Goal: Transaction & Acquisition: Purchase product/service

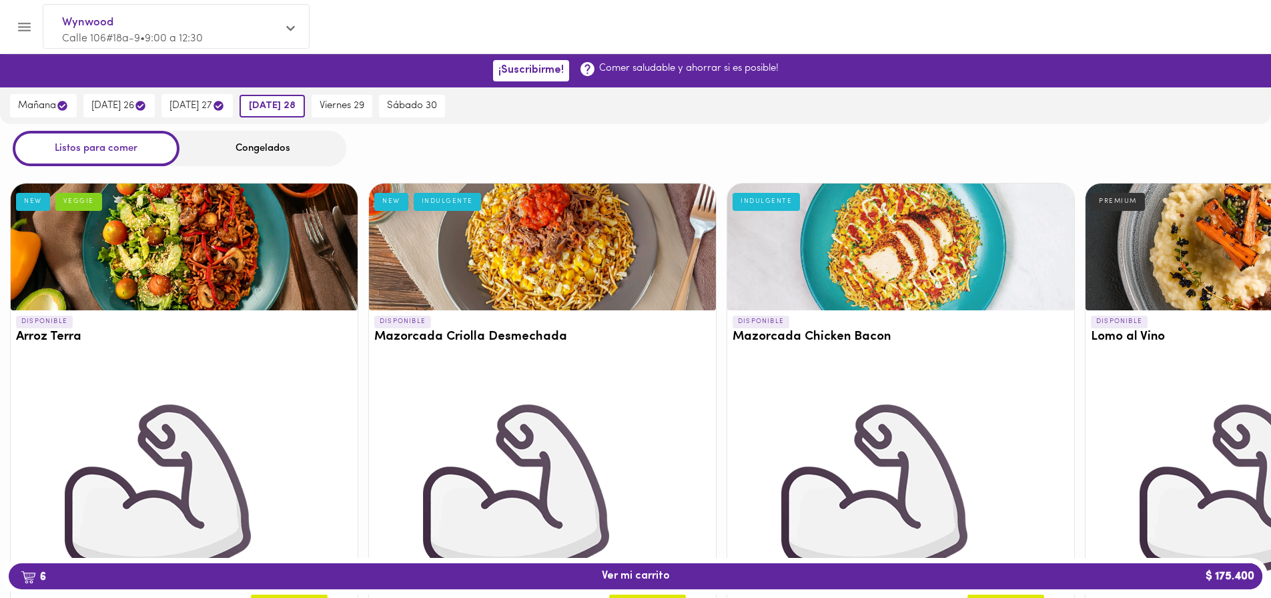
scroll to position [534, 6]
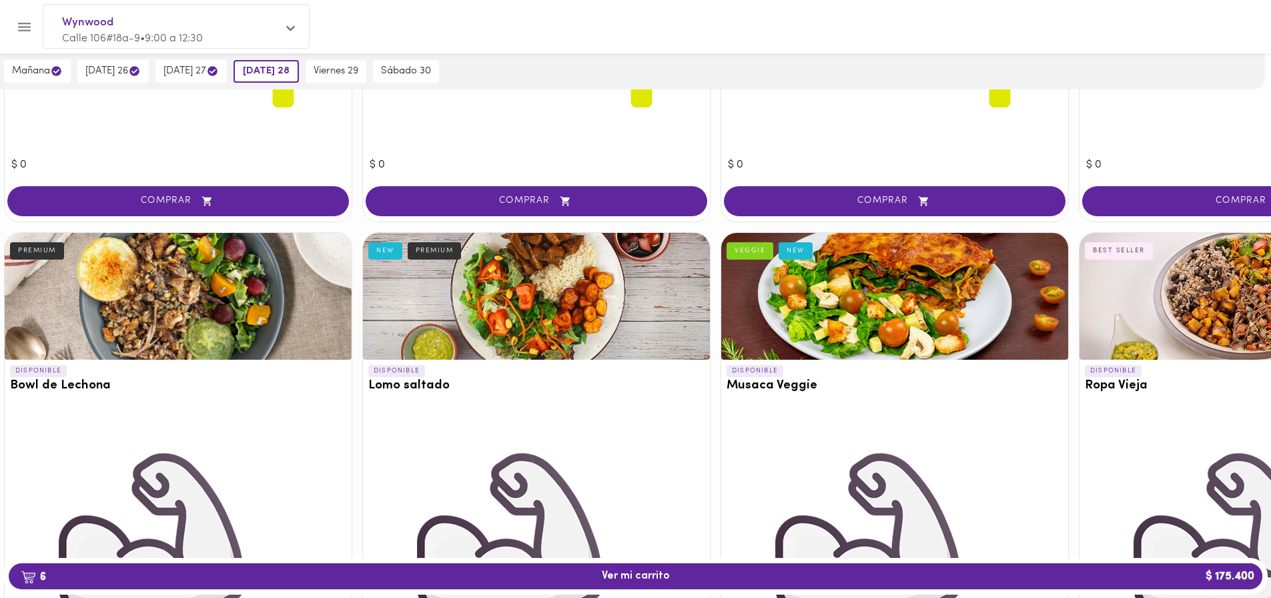
drag, startPoint x: 1194, startPoint y: 297, endPoint x: 1188, endPoint y: 308, distance: 13.2
click at [1188, 306] on div at bounding box center [1253, 296] width 347 height 127
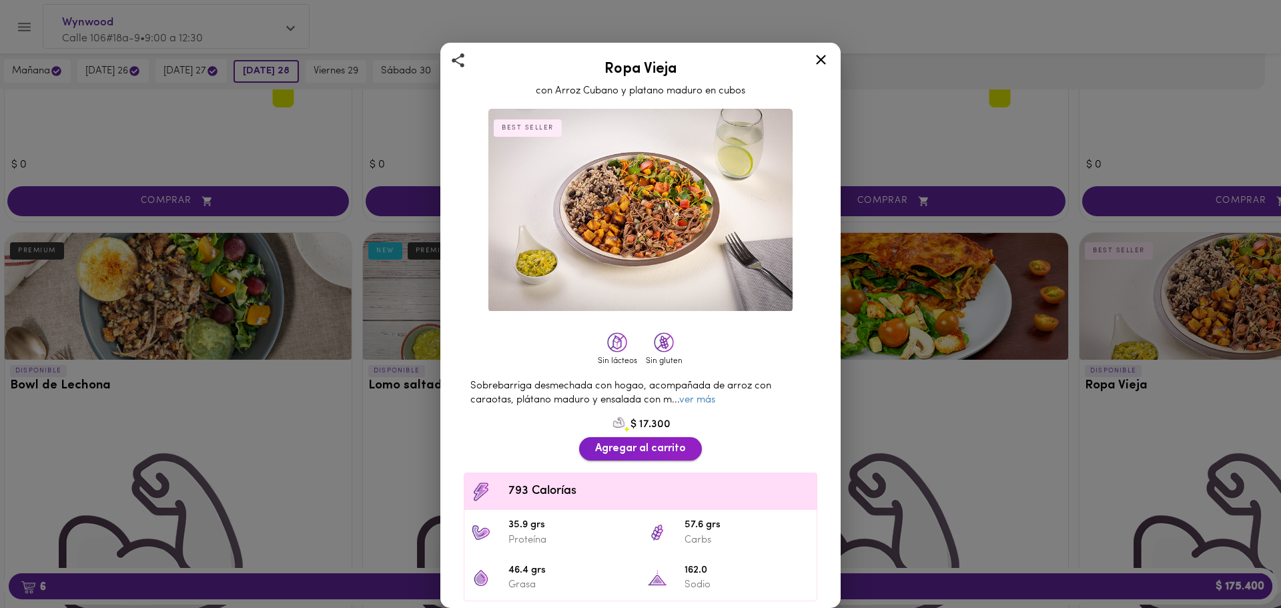
click at [659, 442] on span "Agregar al carrito" at bounding box center [640, 448] width 91 height 13
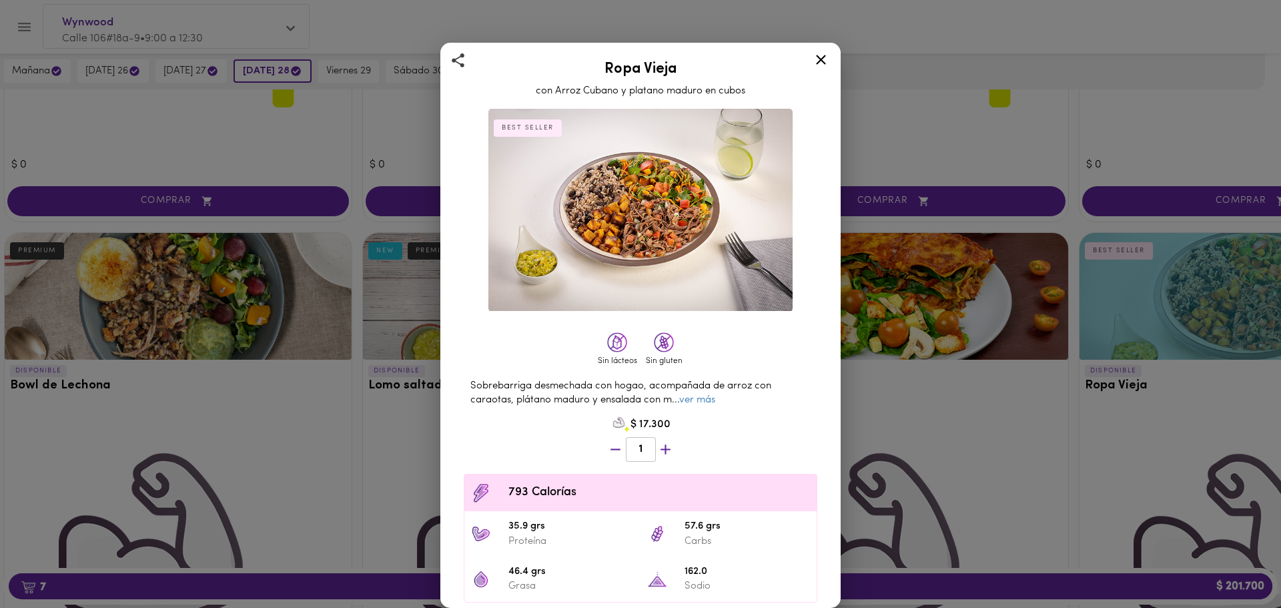
click at [824, 61] on icon at bounding box center [821, 59] width 17 height 17
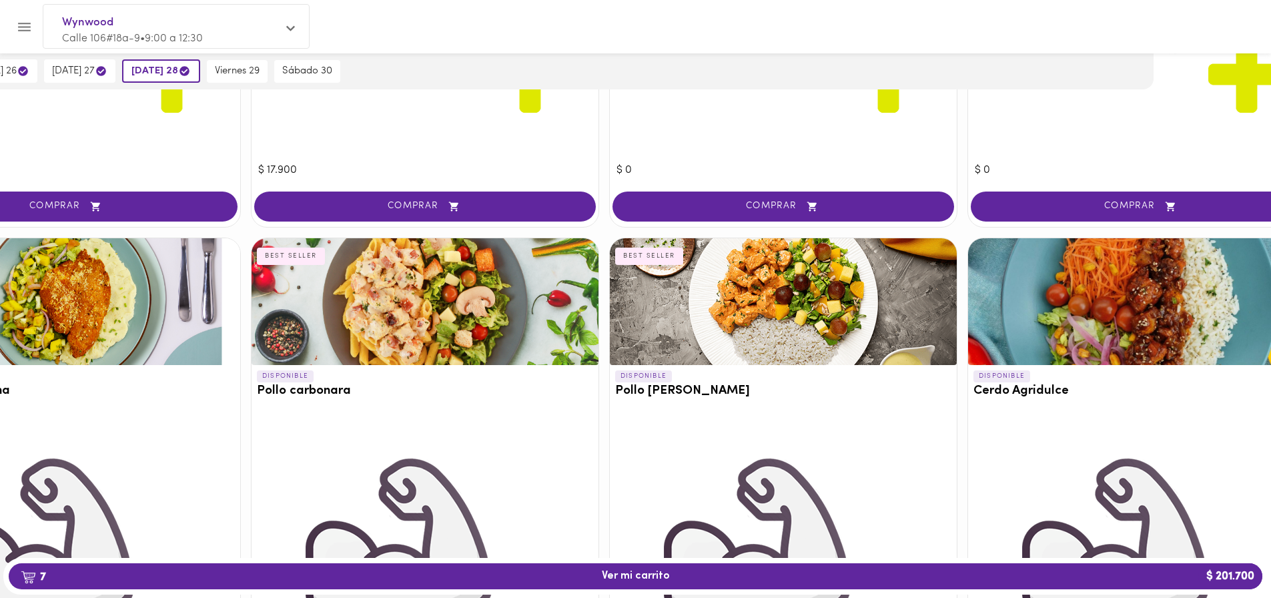
scroll to position [2858, 117]
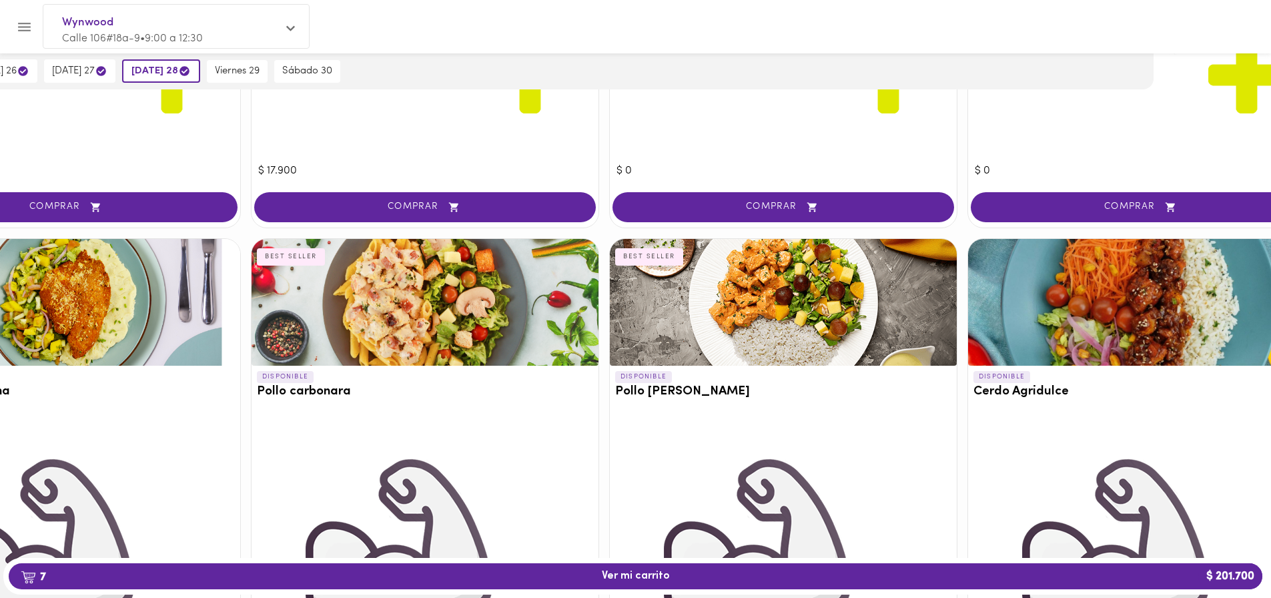
click at [769, 338] on div at bounding box center [783, 302] width 347 height 127
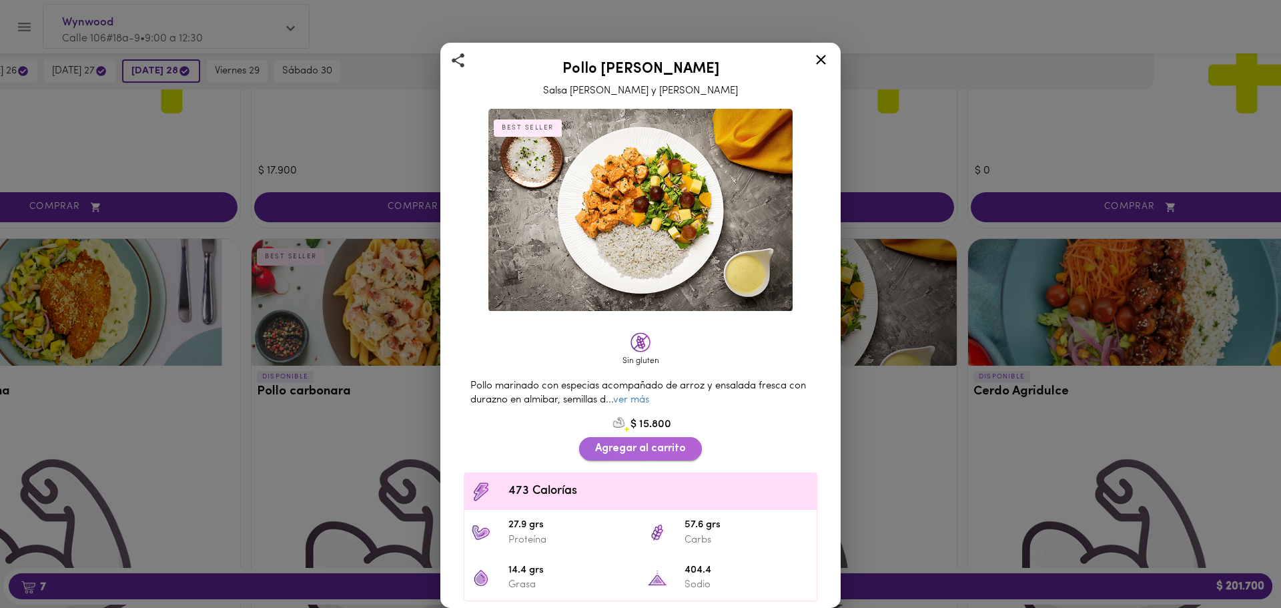
click at [667, 445] on span "Agregar al carrito" at bounding box center [640, 448] width 91 height 13
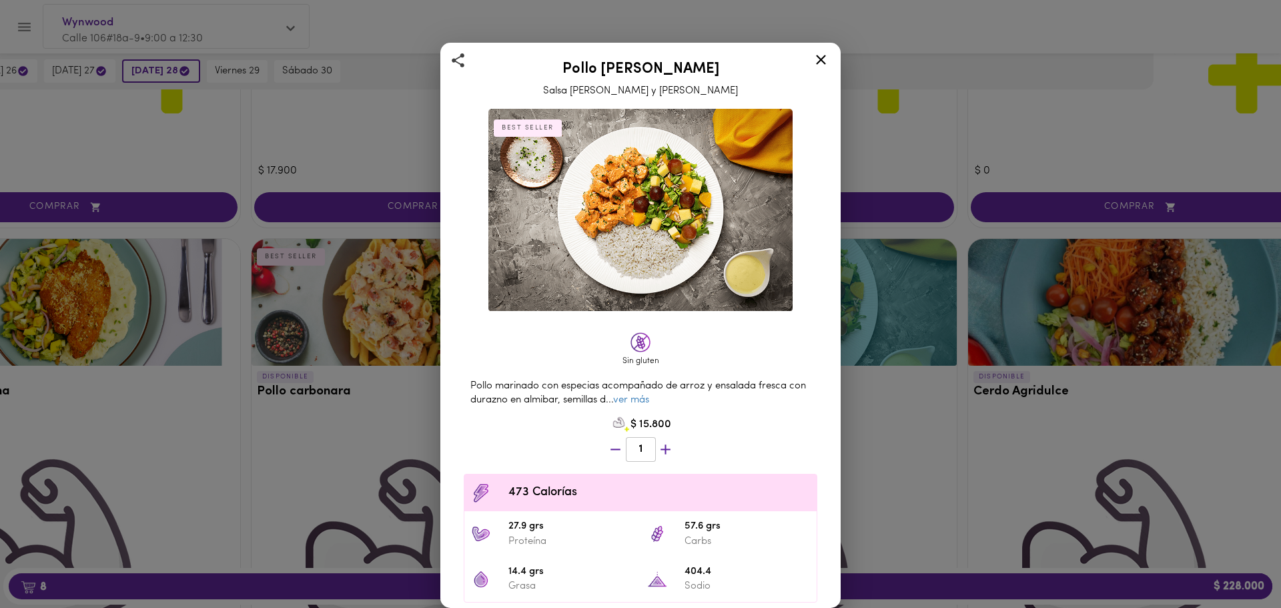
click at [811, 53] on div at bounding box center [821, 62] width 33 height 32
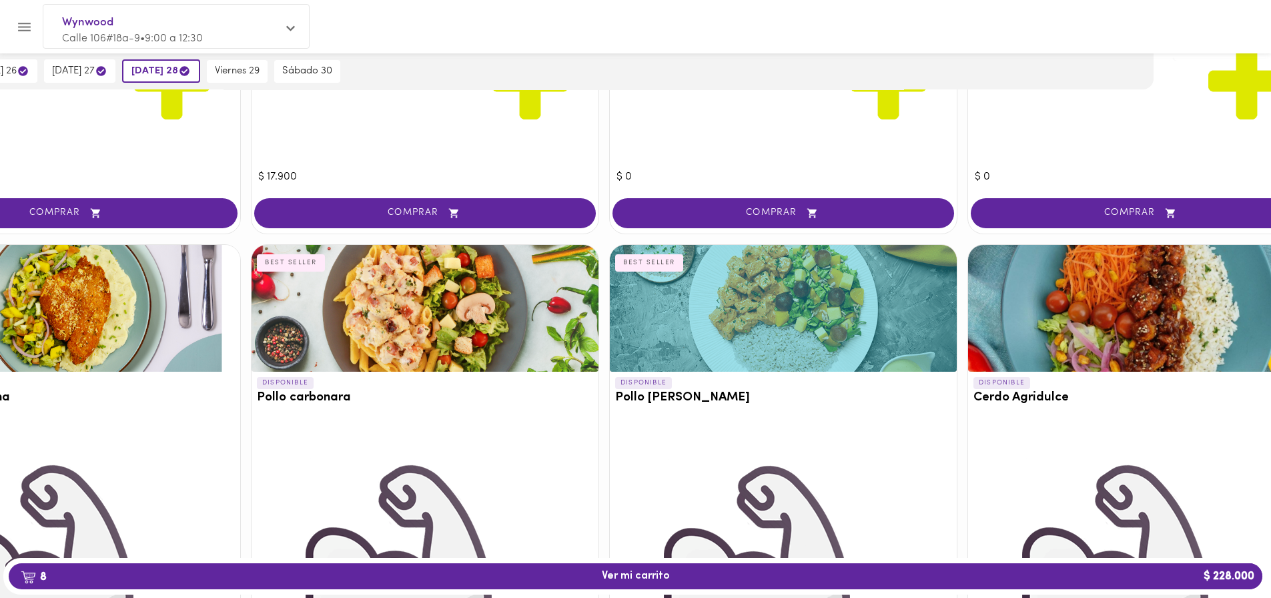
scroll to position [2858, 117]
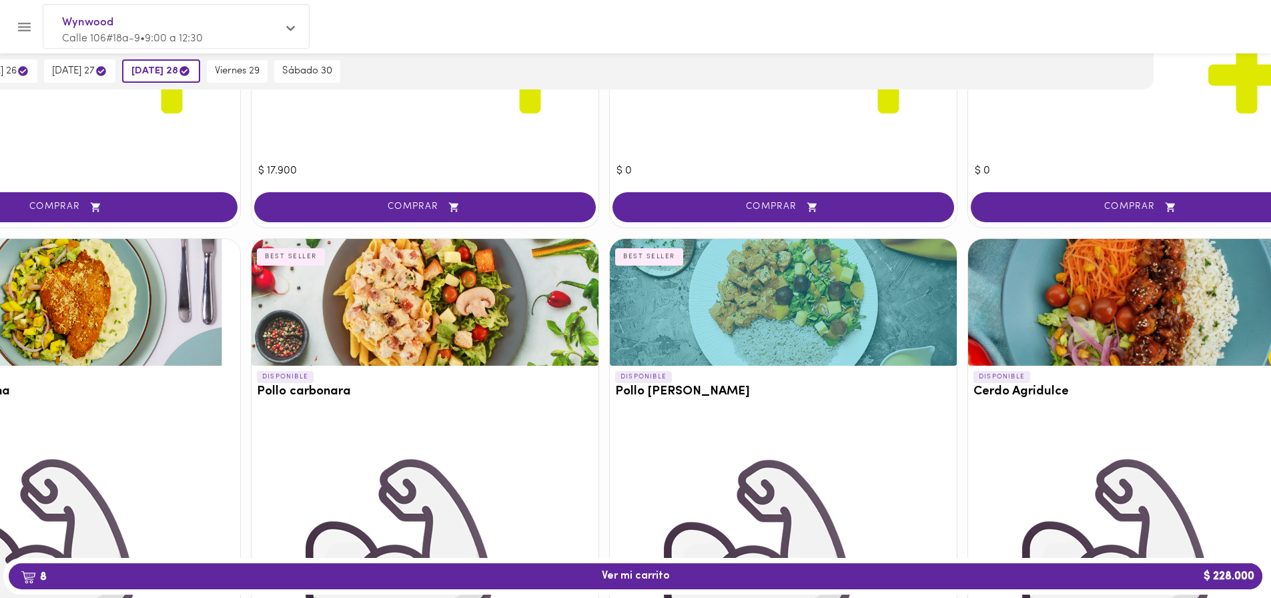
drag, startPoint x: 810, startPoint y: 305, endPoint x: 809, endPoint y: 315, distance: 10.0
click at [809, 309] on div at bounding box center [783, 302] width 347 height 127
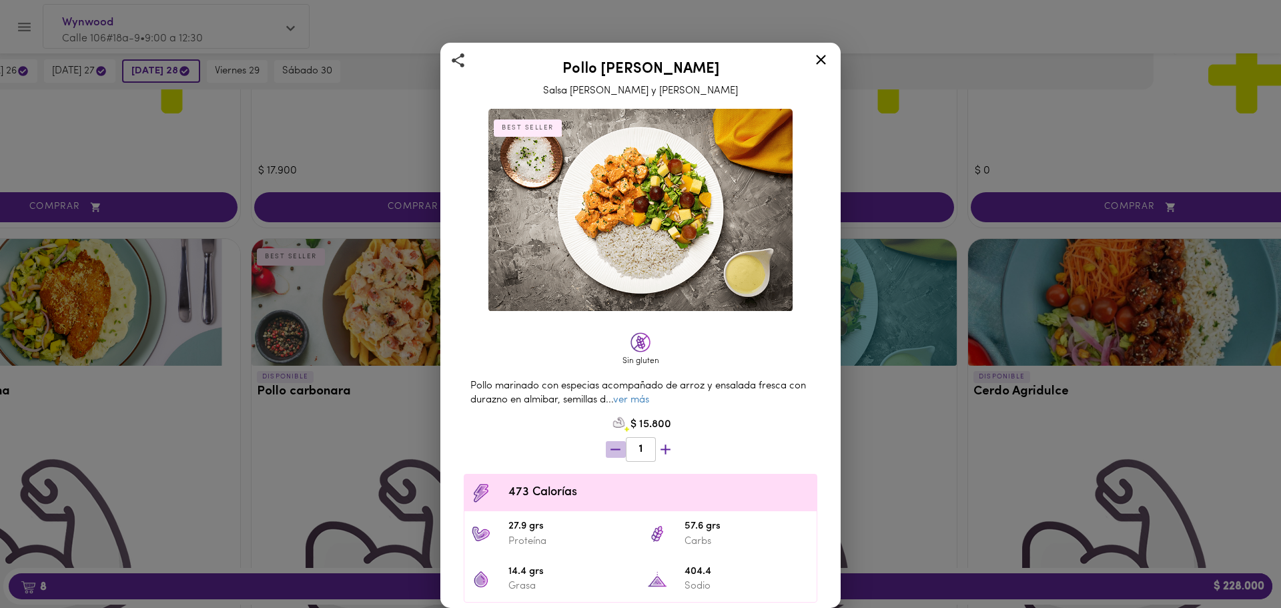
click at [613, 444] on icon "button" at bounding box center [615, 449] width 17 height 17
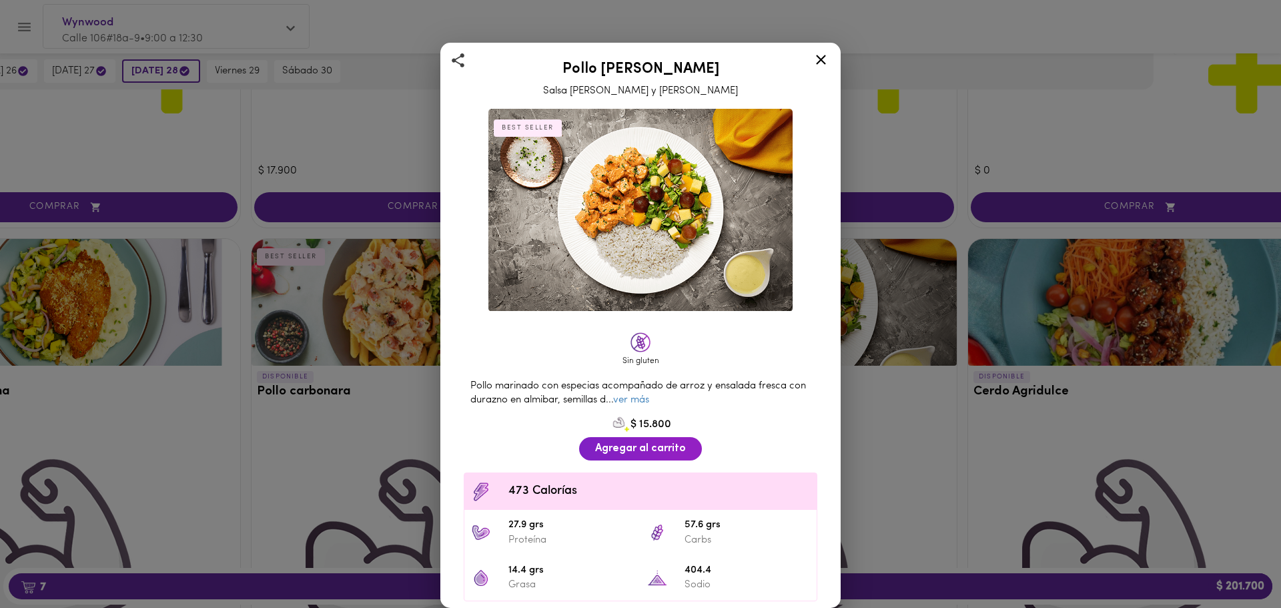
click at [825, 51] on icon at bounding box center [821, 59] width 17 height 17
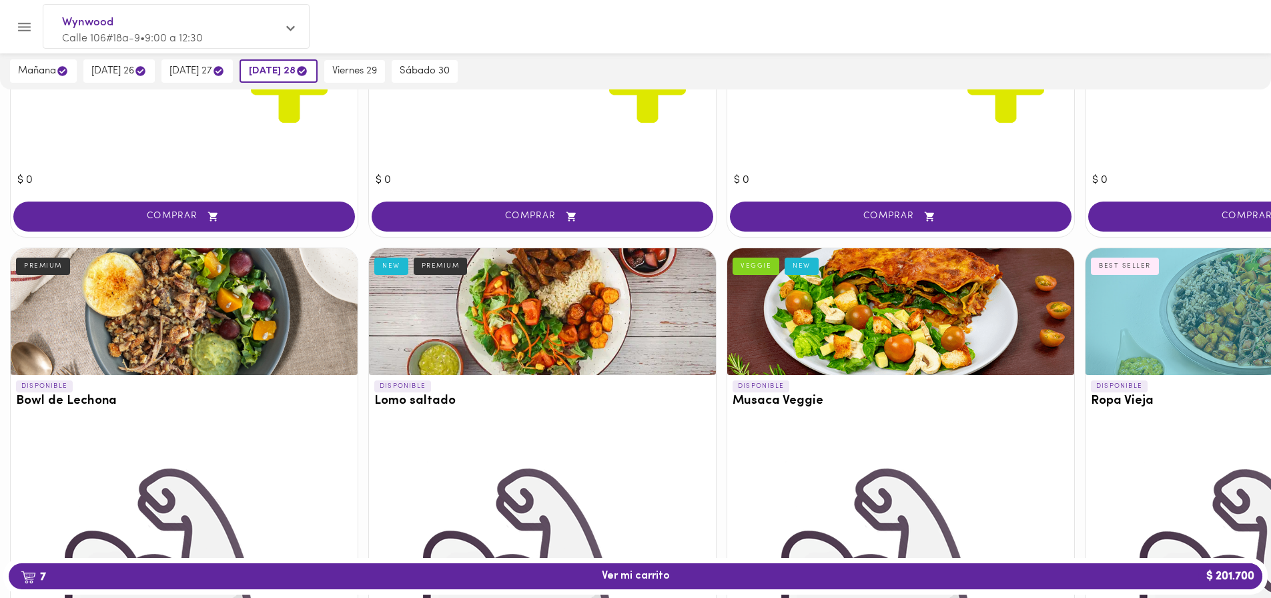
scroll to position [534, 0]
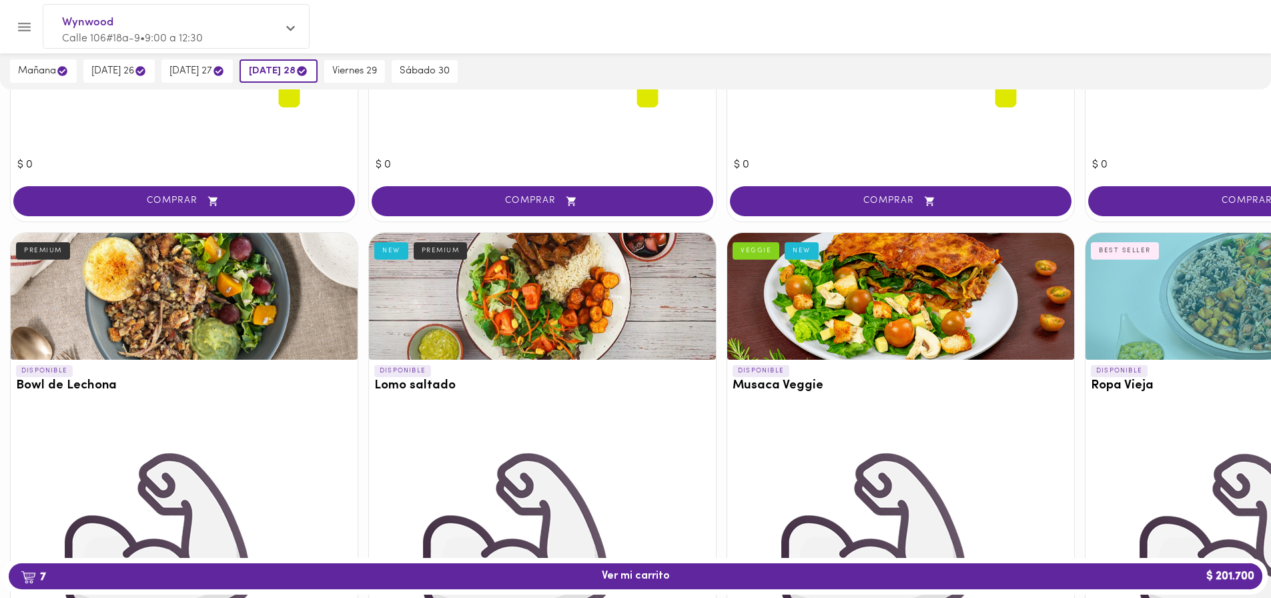
click at [195, 321] on div at bounding box center [184, 296] width 347 height 127
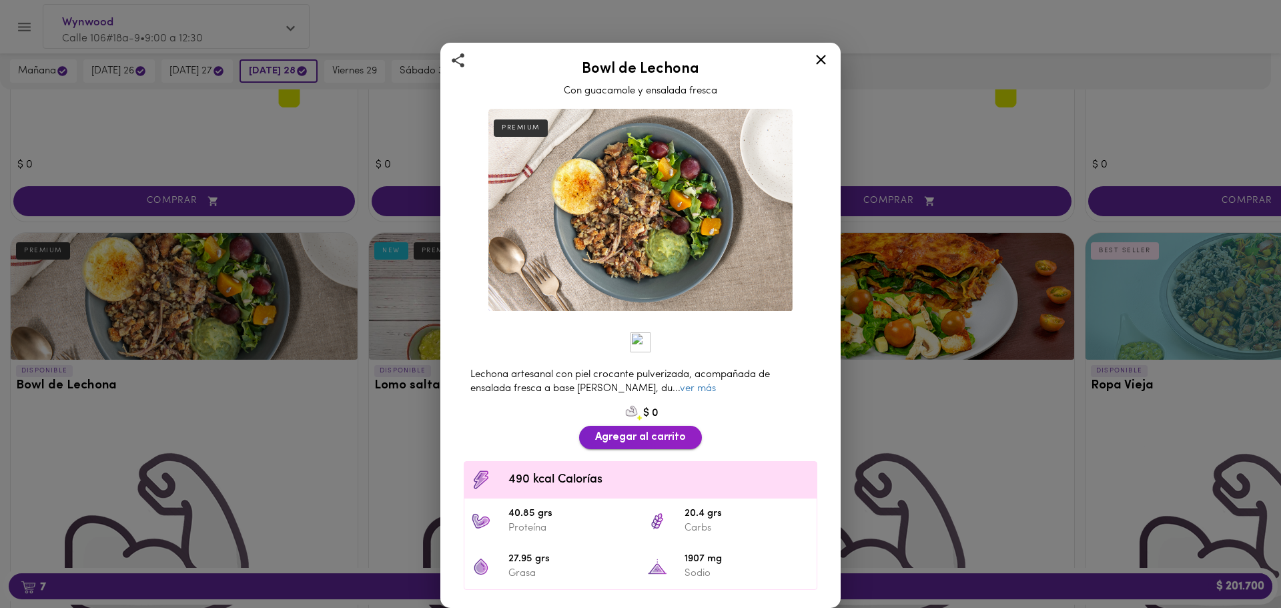
click at [666, 431] on span "Agregar al carrito" at bounding box center [640, 437] width 91 height 13
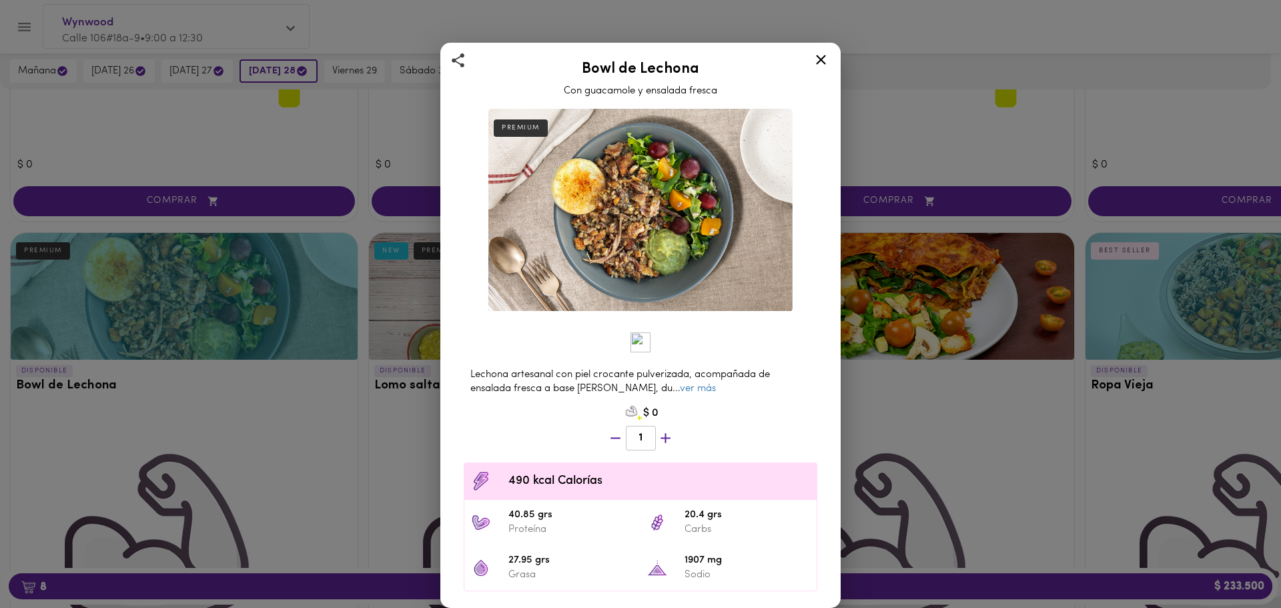
click at [827, 57] on icon at bounding box center [821, 59] width 17 height 17
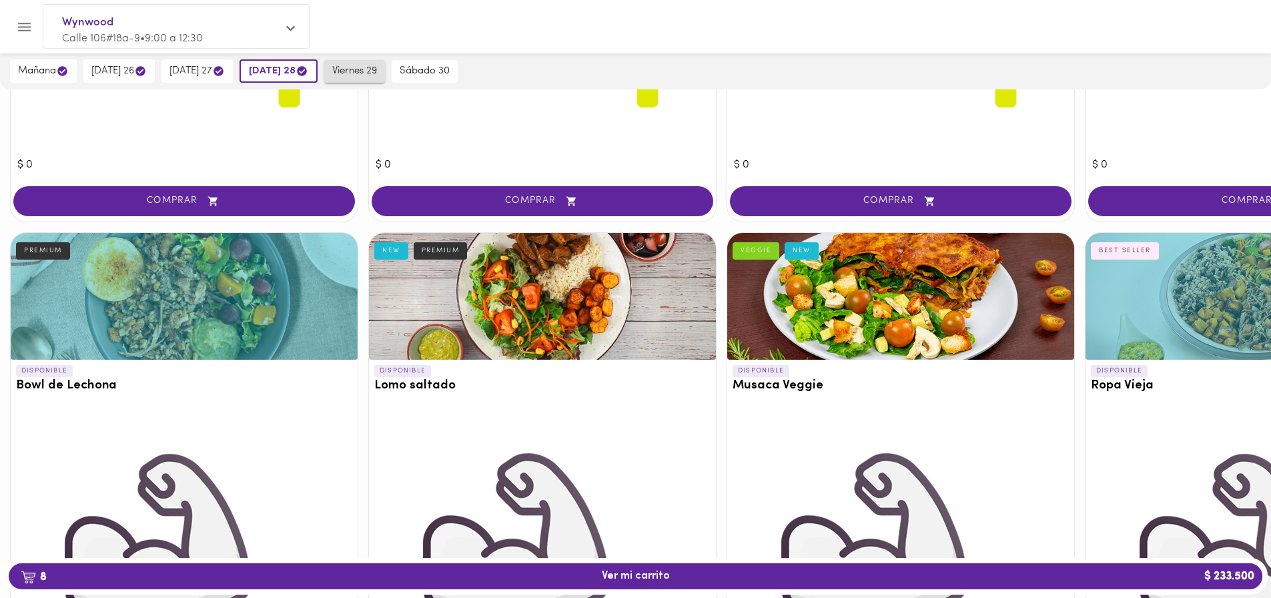
click at [367, 75] on span "viernes 29" at bounding box center [354, 71] width 45 height 12
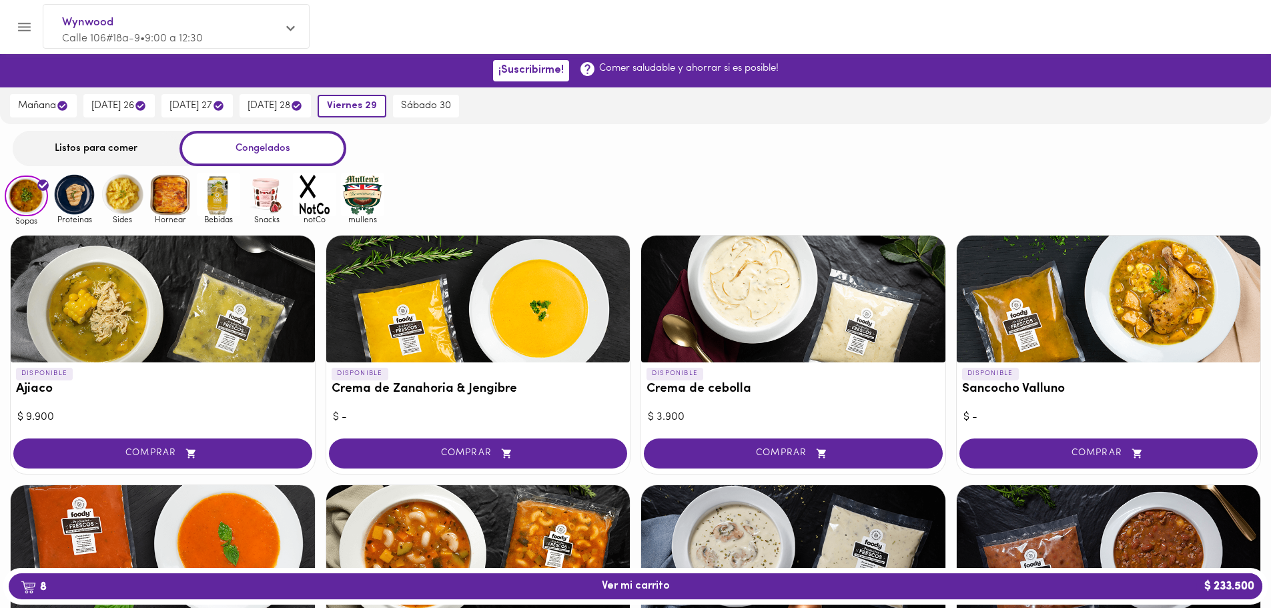
click at [135, 159] on div "Listos para comer" at bounding box center [96, 148] width 167 height 35
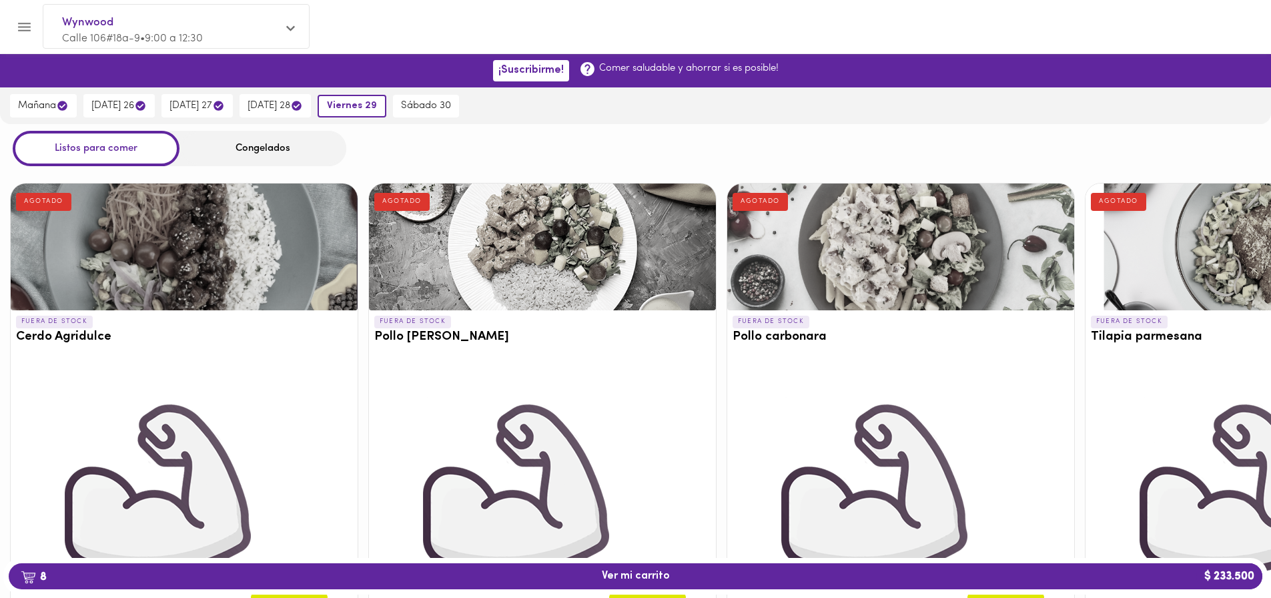
click at [258, 148] on div "Congelados" at bounding box center [262, 148] width 167 height 35
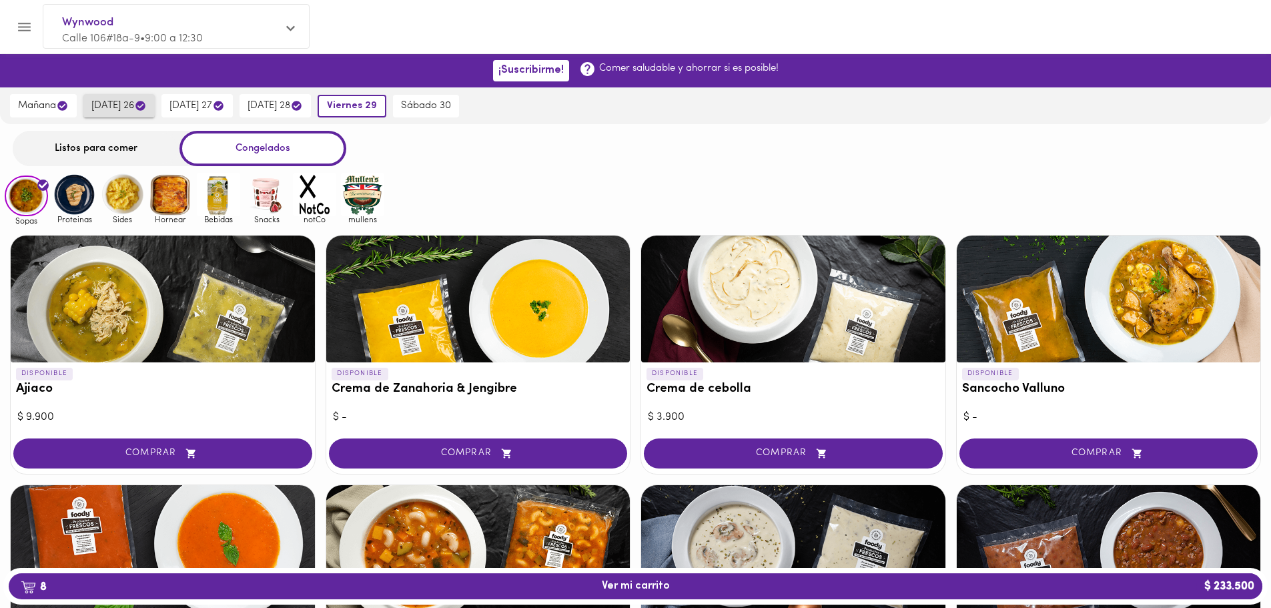
click at [117, 100] on span "[DATE] 26" at bounding box center [118, 105] width 55 height 13
click at [109, 146] on div "Listos para comer" at bounding box center [96, 148] width 167 height 35
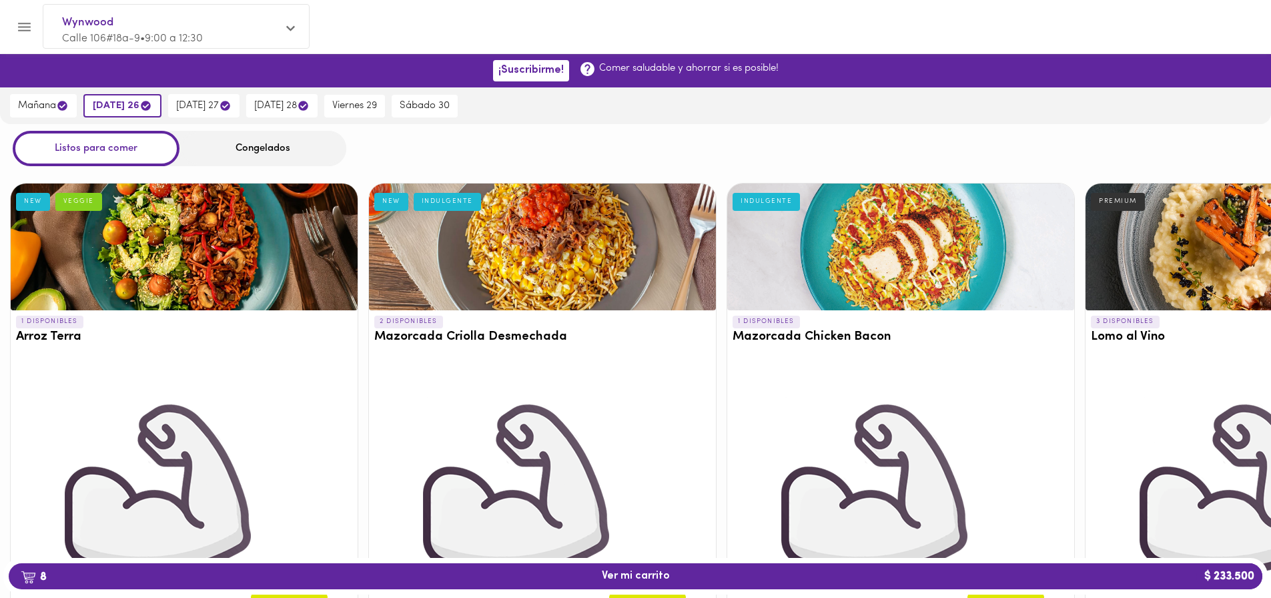
click at [270, 147] on div "Congelados" at bounding box center [262, 148] width 167 height 35
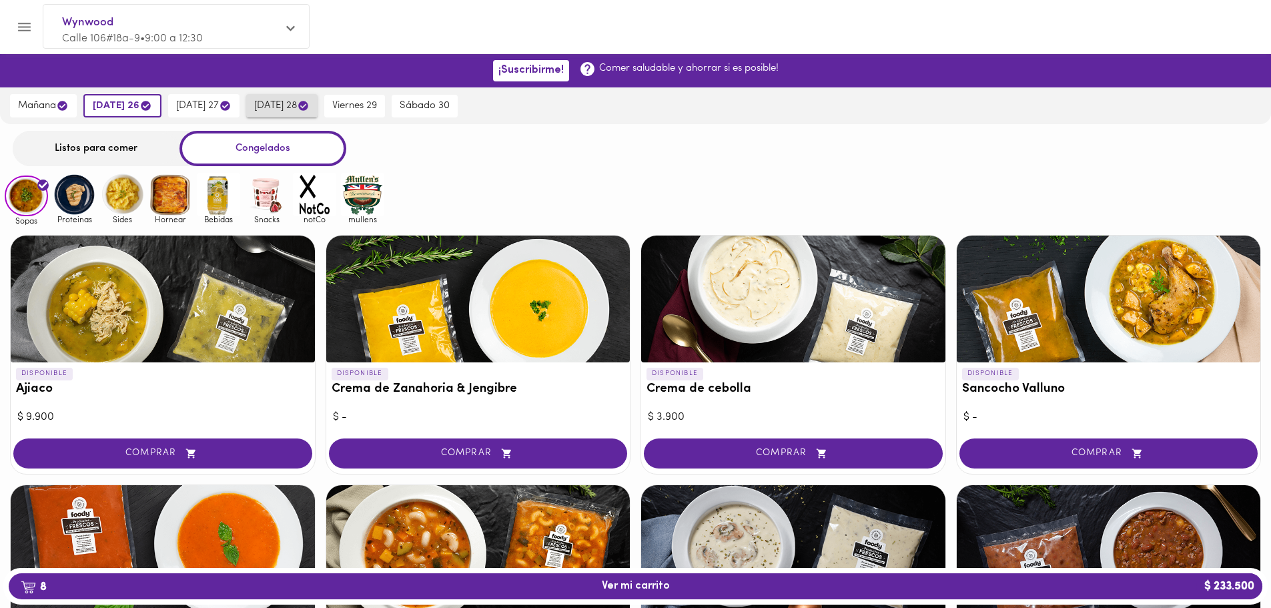
click at [316, 99] on button "[DATE] 28" at bounding box center [281, 105] width 71 height 23
click at [356, 107] on span "viernes 29" at bounding box center [354, 106] width 45 height 12
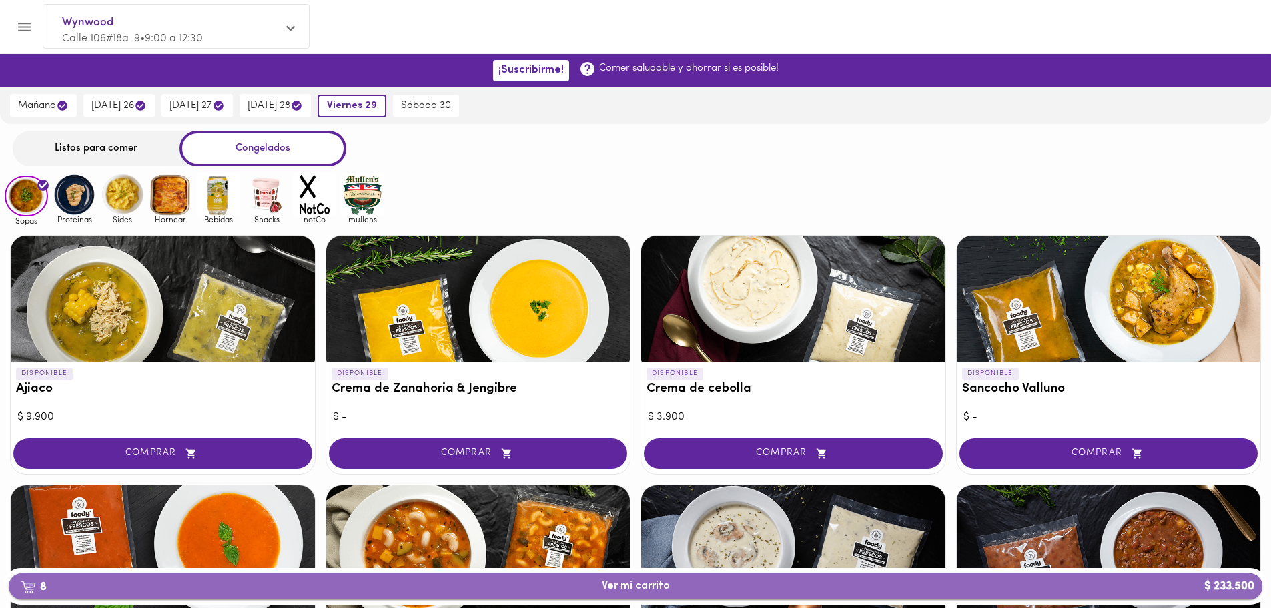
click at [702, 578] on button "8 Ver mi carrito $ 233.500" at bounding box center [636, 586] width 1254 height 26
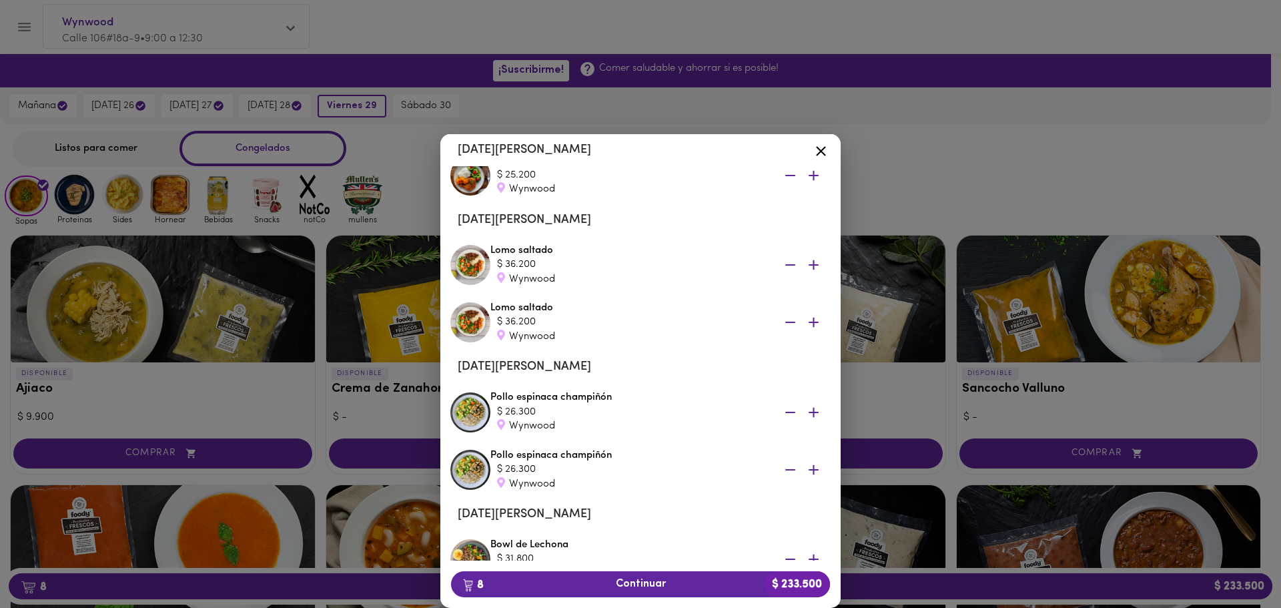
scroll to position [133, 0]
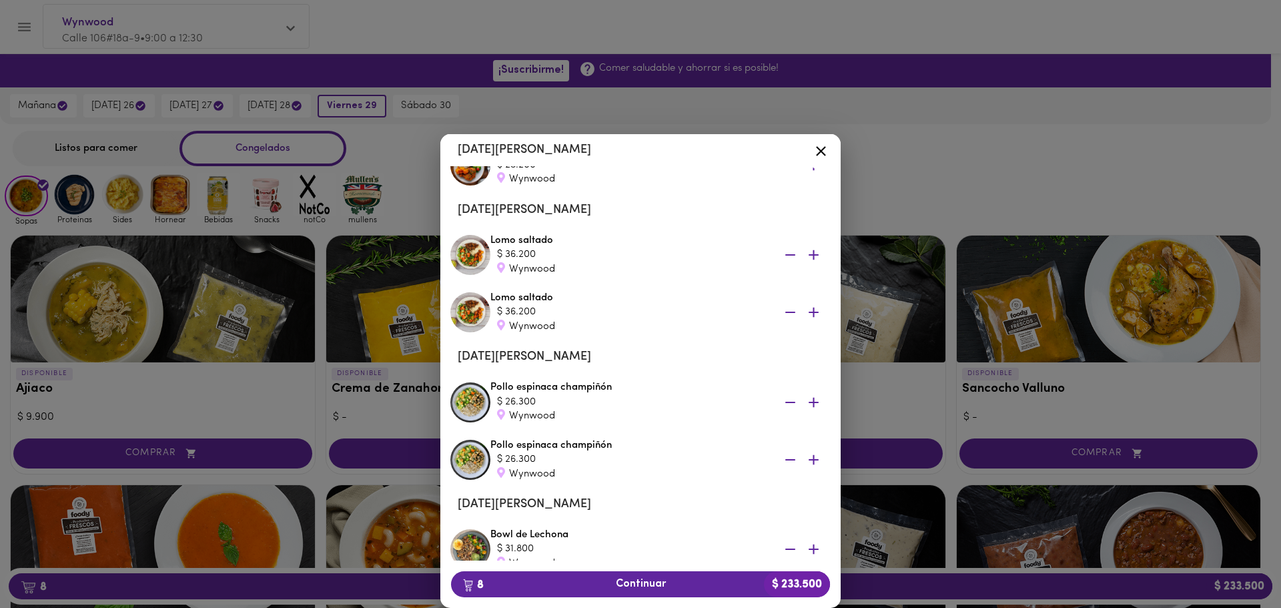
click at [819, 147] on icon at bounding box center [821, 151] width 17 height 17
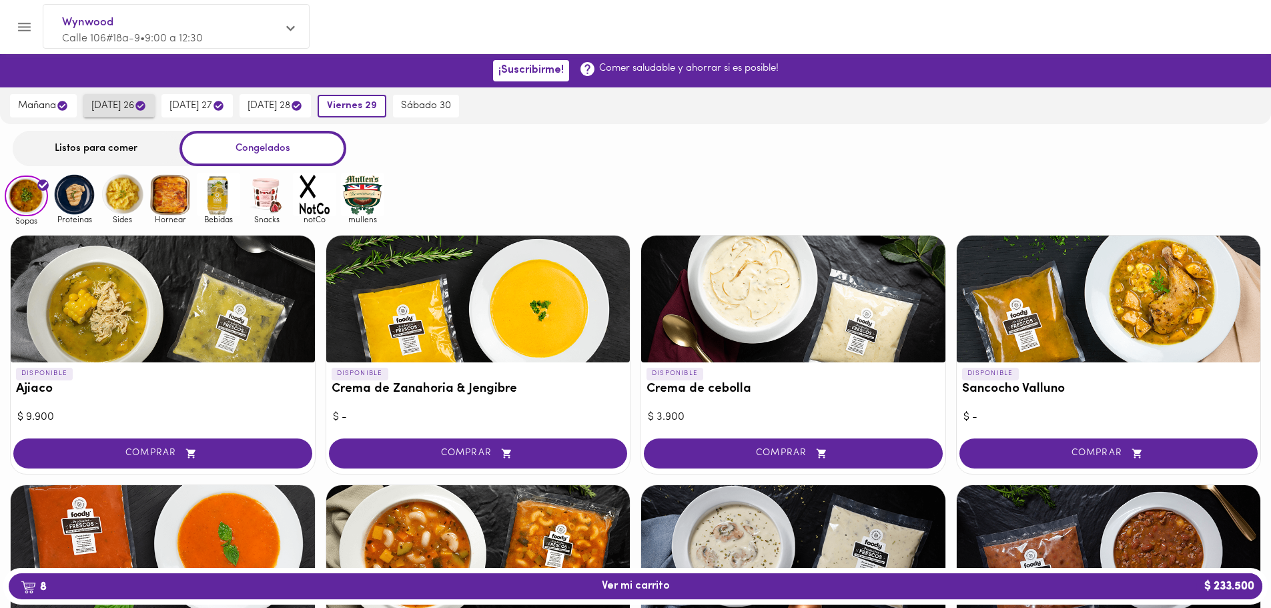
click at [131, 103] on span "[DATE] 26" at bounding box center [118, 105] width 55 height 13
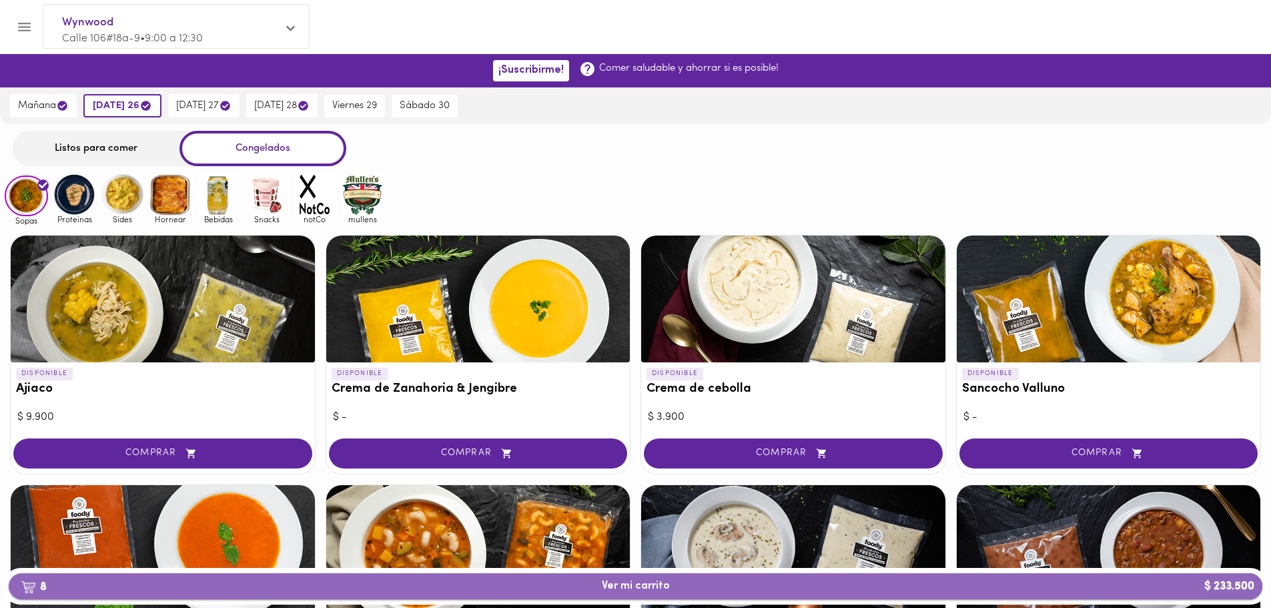
click at [681, 593] on button "8 Ver mi carrito $ 233.500" at bounding box center [636, 586] width 1254 height 26
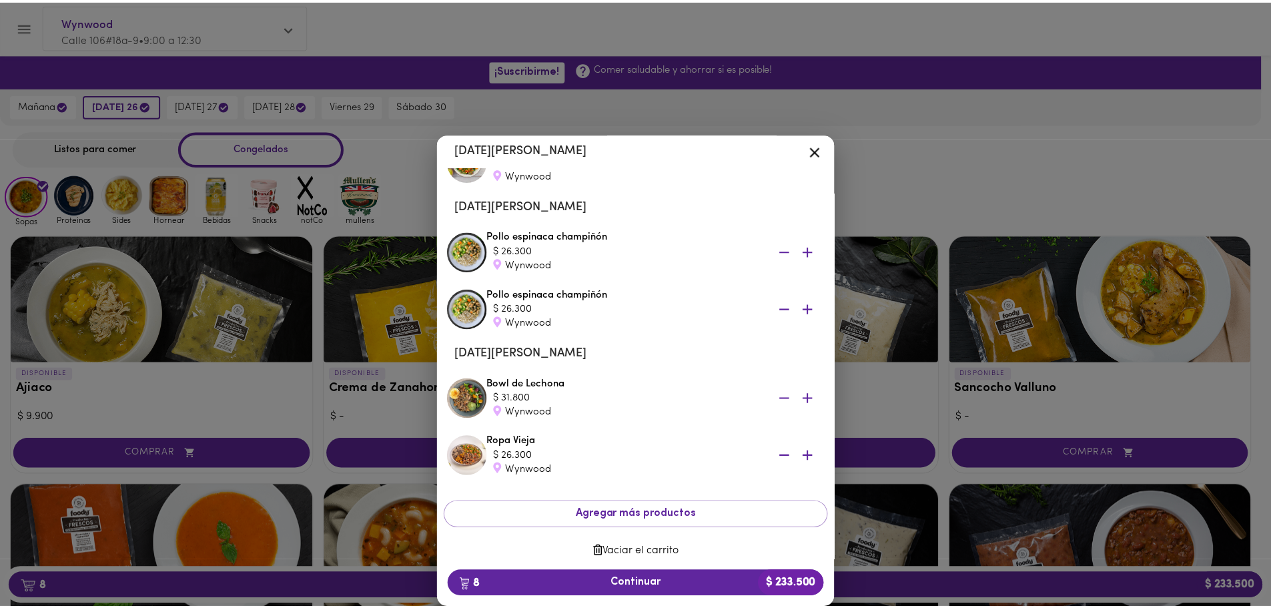
scroll to position [296, 0]
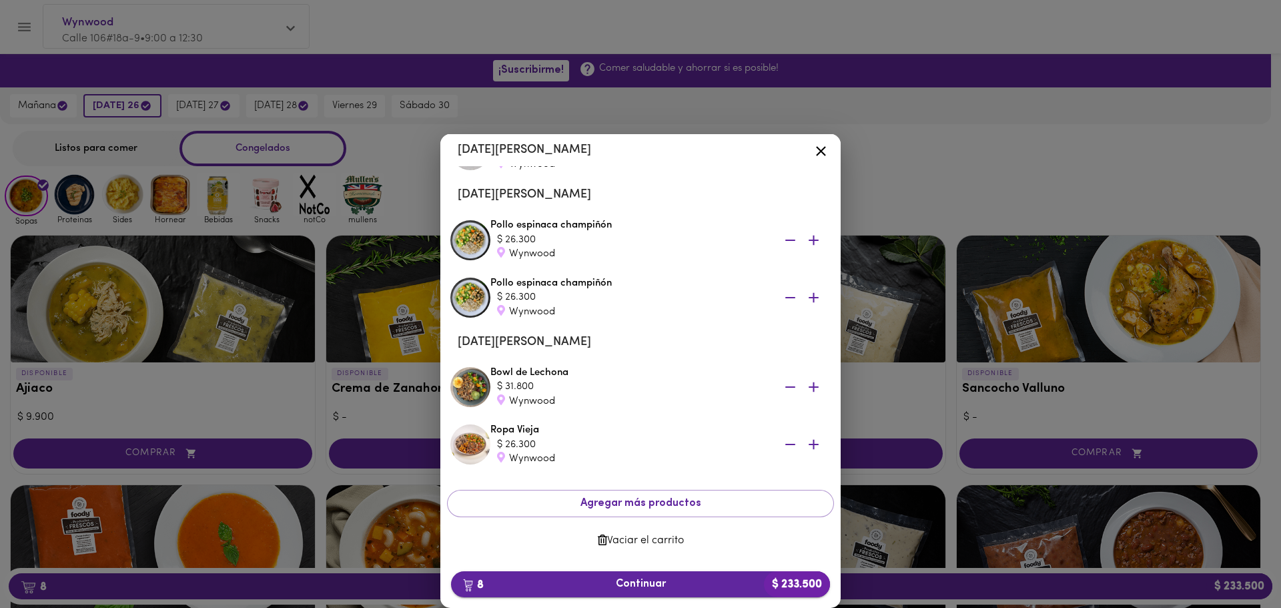
click at [654, 584] on span "8 Continuar $ 233.500" at bounding box center [641, 584] width 358 height 13
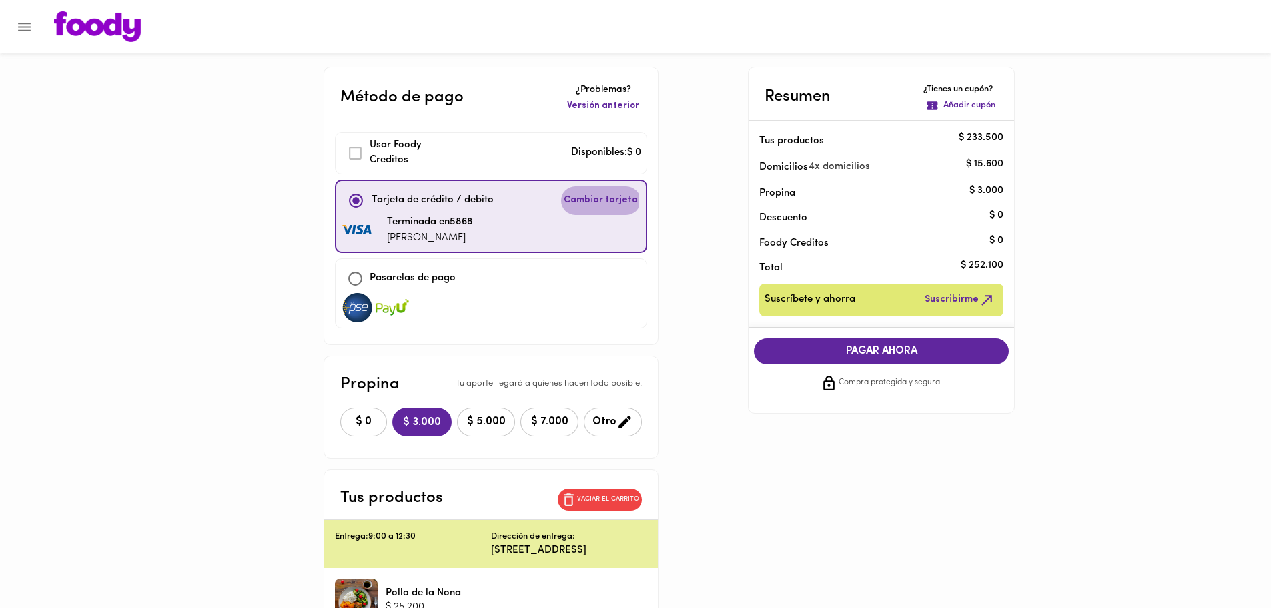
click at [592, 200] on span "Cambiar tarjeta" at bounding box center [601, 199] width 74 height 13
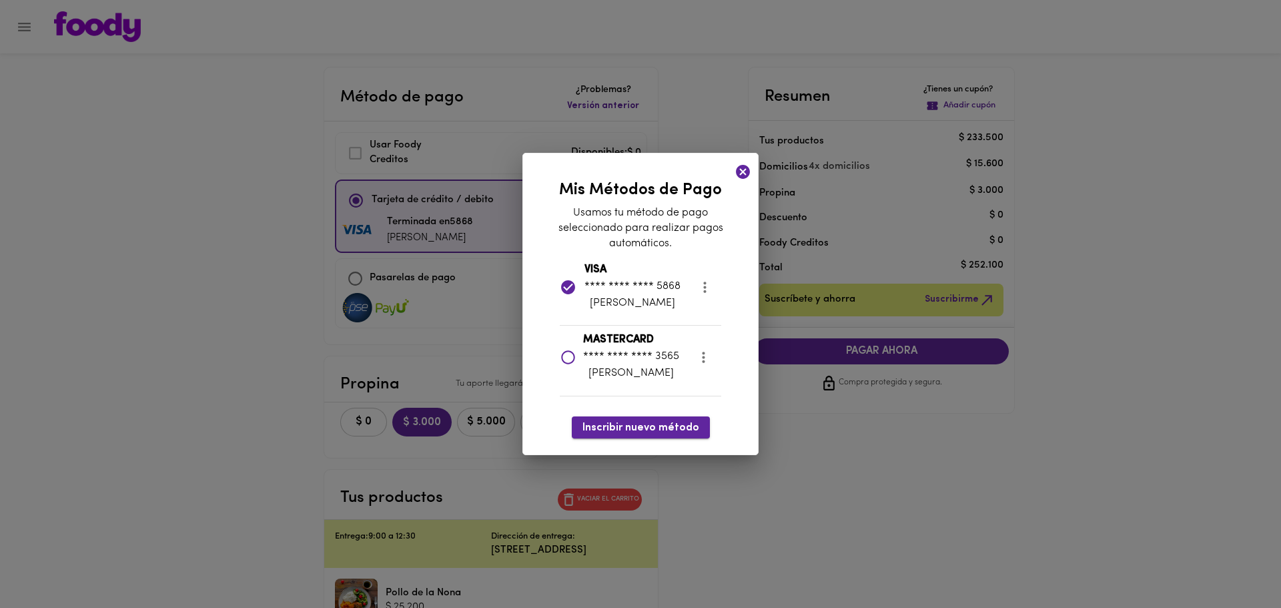
click at [627, 430] on span "Inscribir nuevo método" at bounding box center [640, 428] width 117 height 13
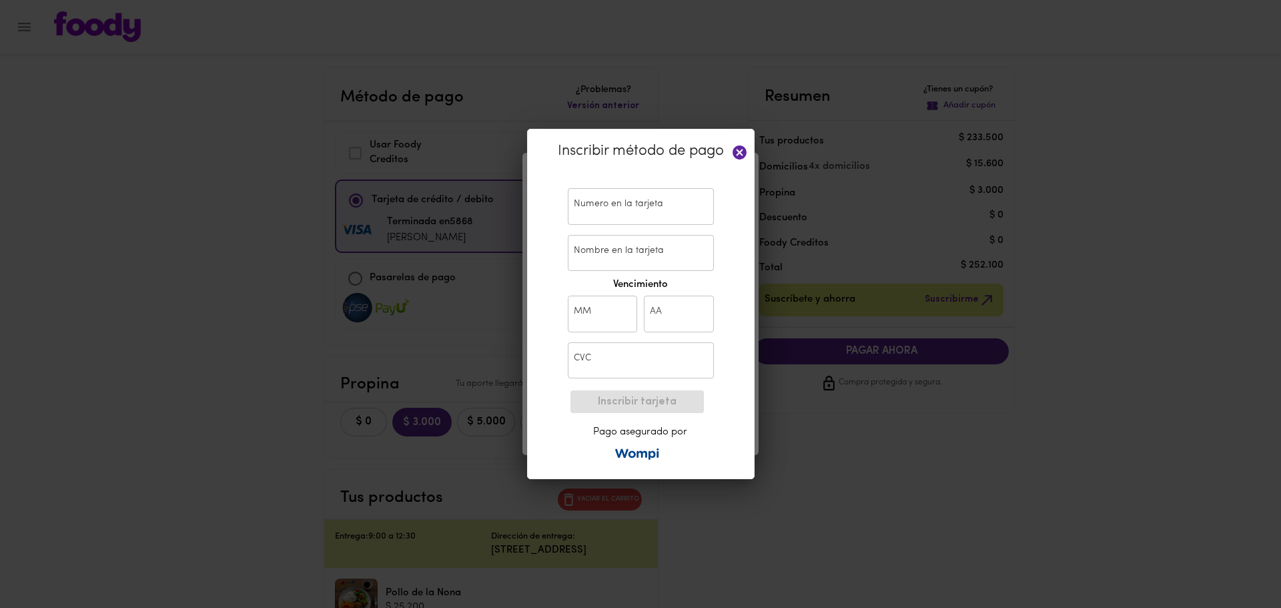
click at [635, 215] on input "text" at bounding box center [641, 206] width 146 height 37
paste input "[CREDIT_CARD_NUMBER]"
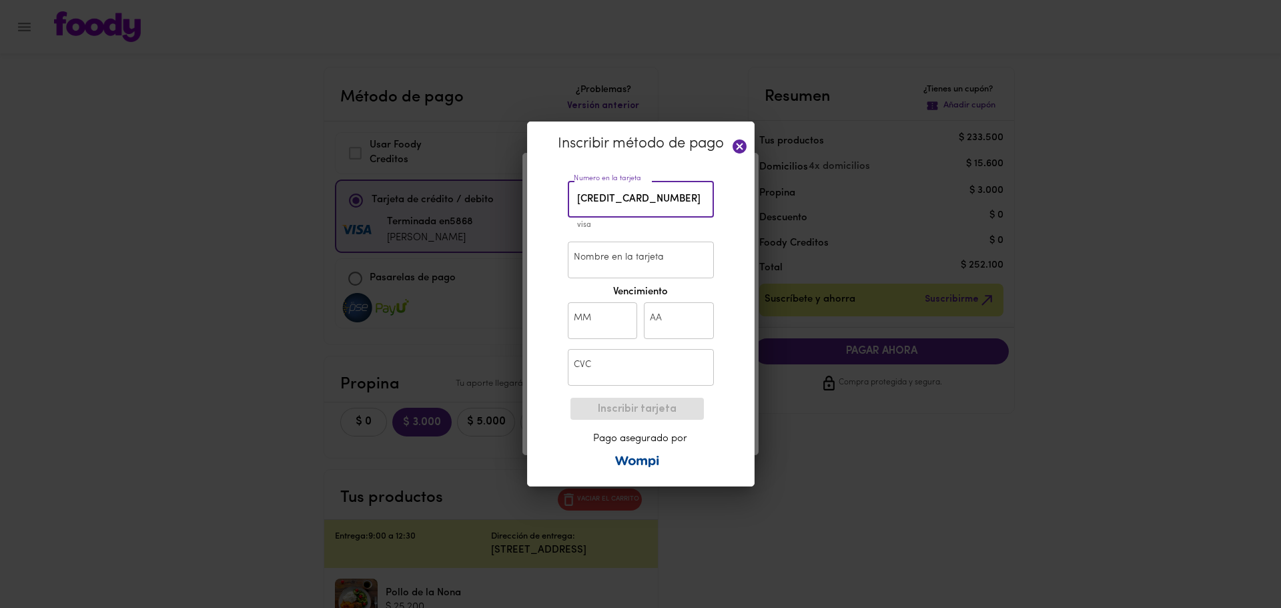
type input "[CREDIT_CARD_NUMBER]"
click at [624, 254] on input "Nombre en la tarjeta" at bounding box center [641, 260] width 146 height 37
type input "[PERSON_NAME]"
type input "03"
type input "31"
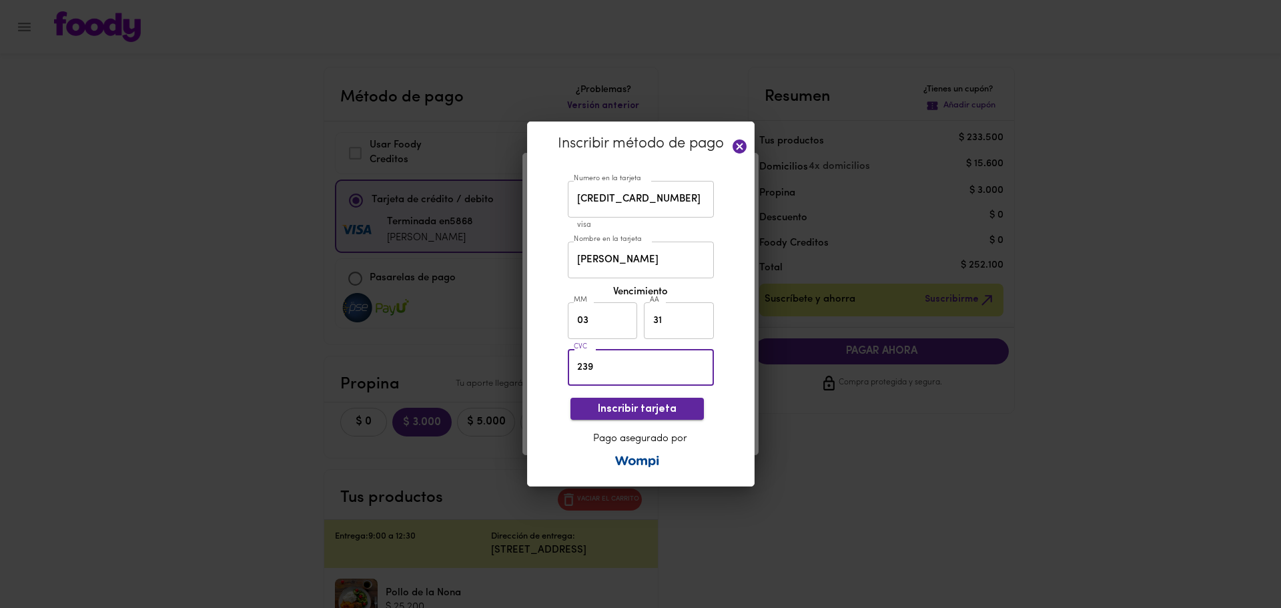
type input "239"
click at [662, 406] on span "Inscribir tarjeta" at bounding box center [637, 409] width 112 height 13
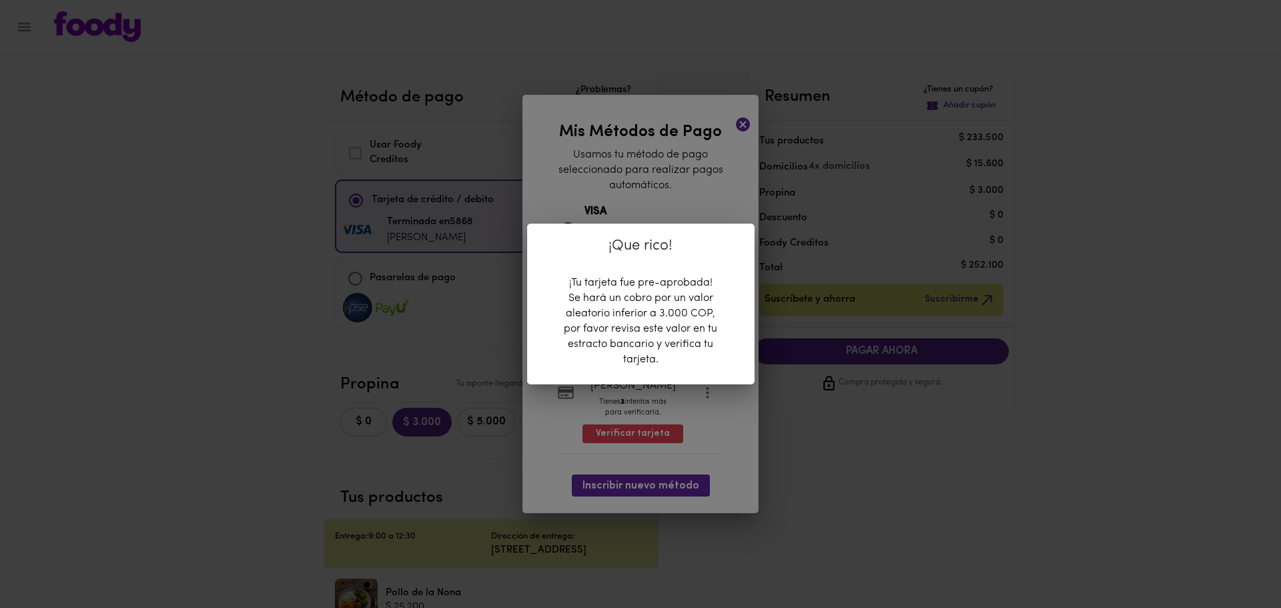
click at [723, 456] on div "¡Que rico! ¡Tu tarjeta fue pre-aprobada! Se hará un cobro por un valor aleatori…" at bounding box center [640, 304] width 1281 height 608
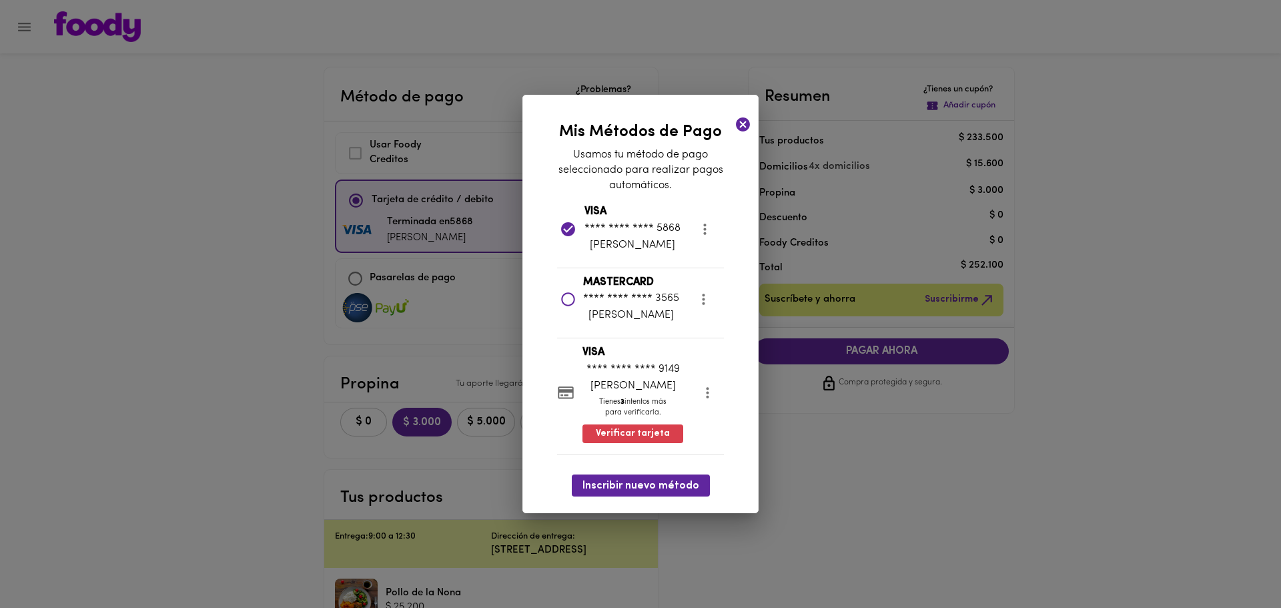
click at [747, 129] on icon at bounding box center [743, 124] width 14 height 14
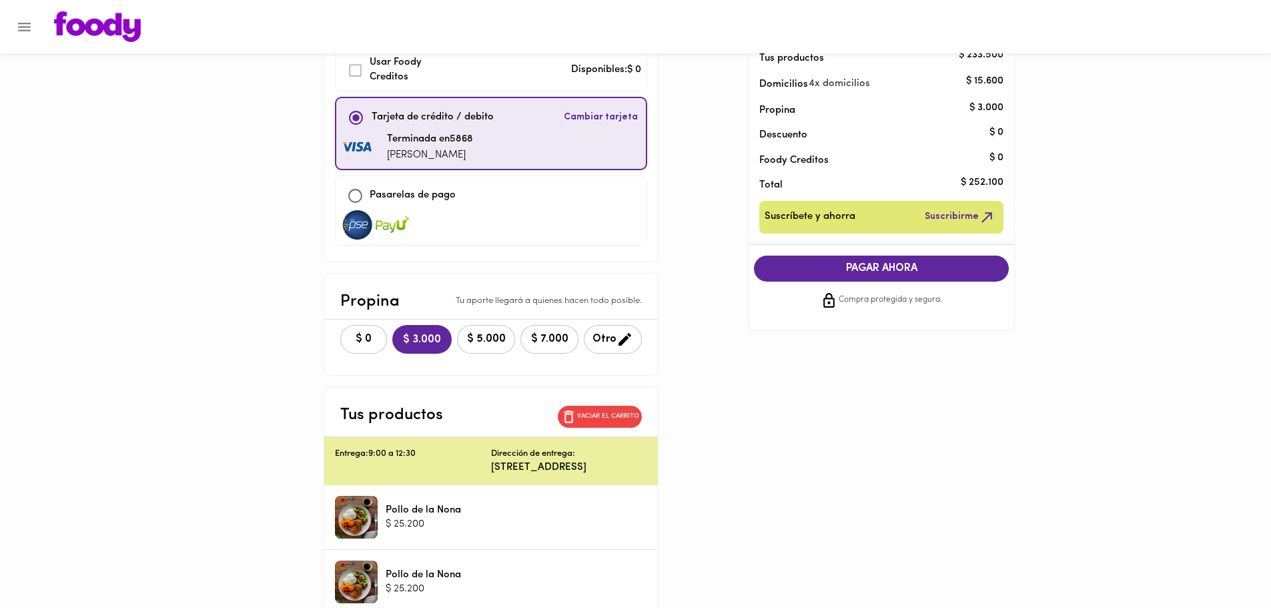
scroll to position [67, 0]
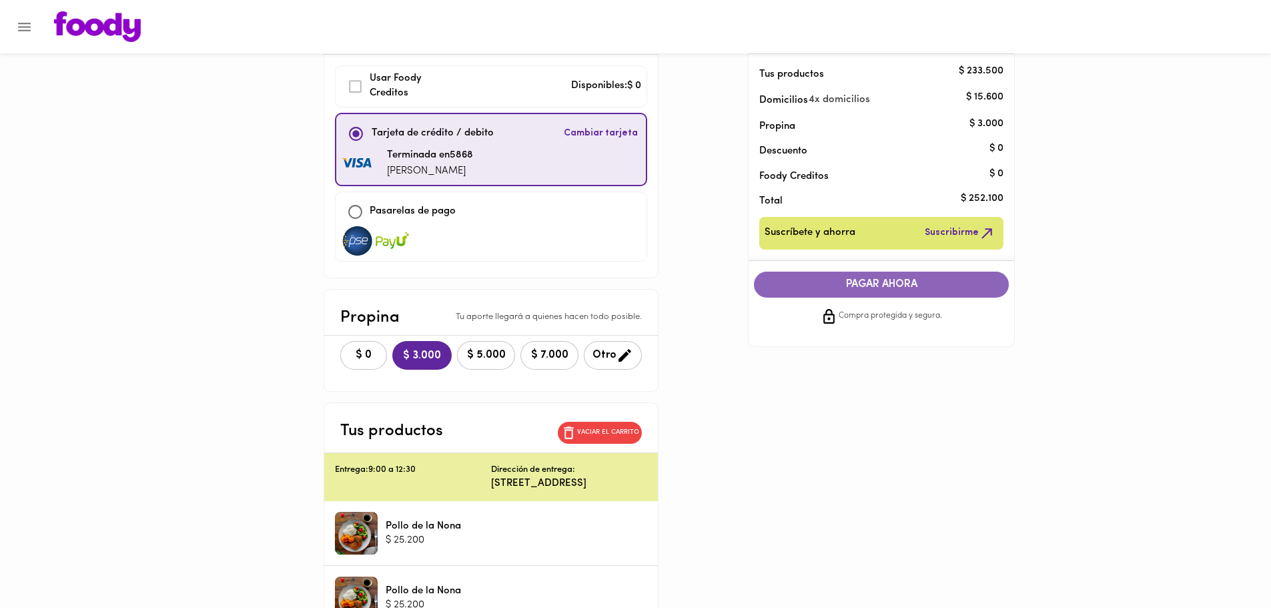
click at [883, 275] on button "PAGAR AHORA" at bounding box center [881, 285] width 255 height 26
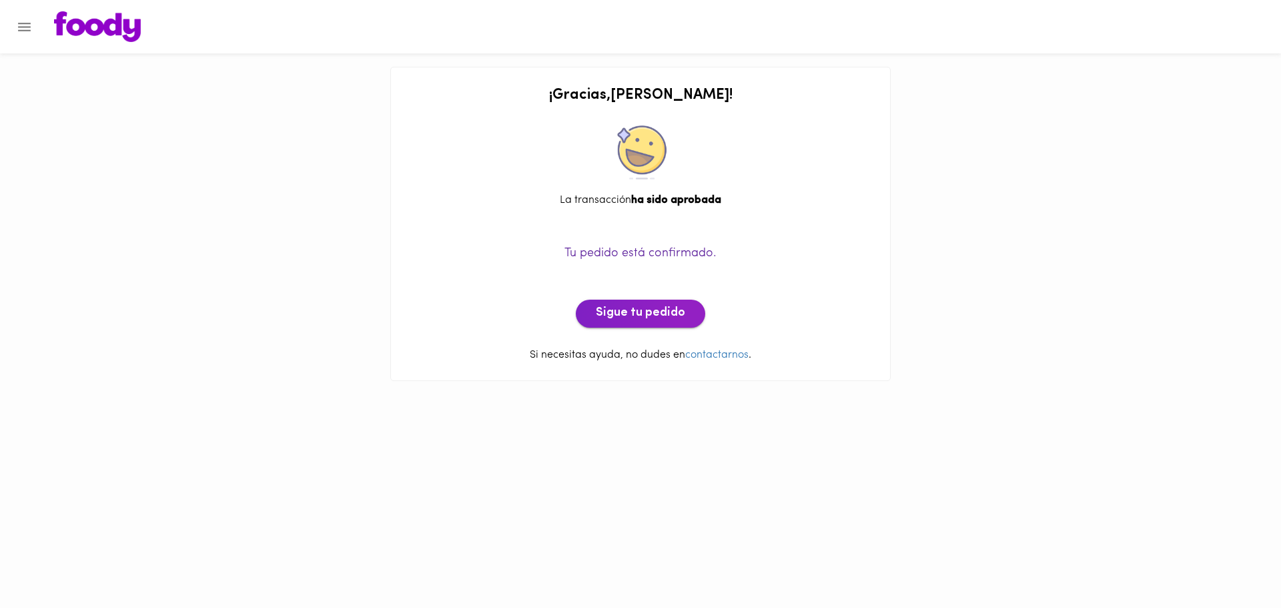
click at [665, 314] on span "Sigue tu pedido" at bounding box center [640, 313] width 89 height 15
